Goal: Task Accomplishment & Management: Use online tool/utility

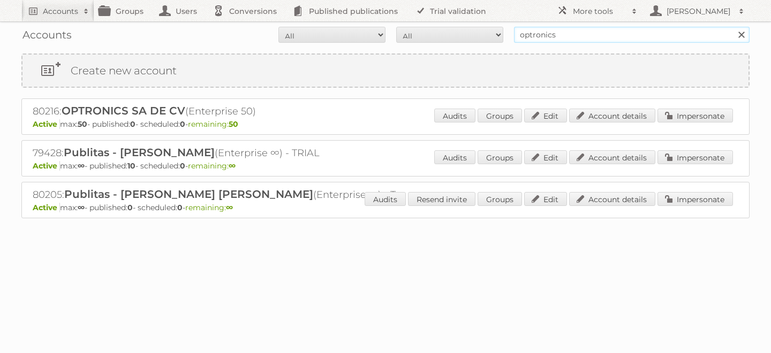
click at [609, 29] on input "optronics" at bounding box center [632, 35] width 236 height 16
type input "heb [GEOGRAPHIC_DATA]"
click at [733, 27] on input "Search" at bounding box center [741, 35] width 16 height 16
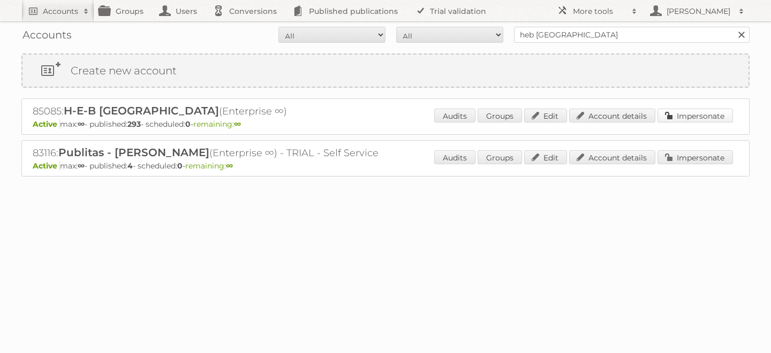
click at [693, 118] on link "Impersonate" at bounding box center [696, 116] width 76 height 14
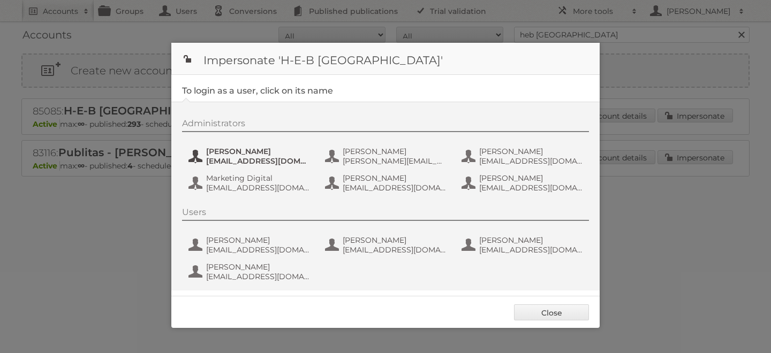
click at [235, 149] on span "[PERSON_NAME]" at bounding box center [258, 152] width 104 height 10
